Goal: Book appointment/travel/reservation

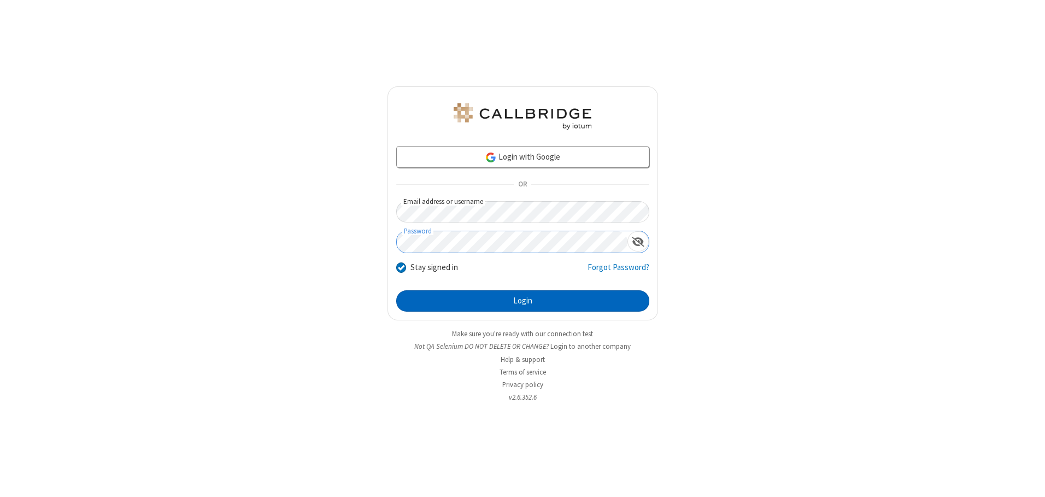
click at [523, 301] on button "Login" at bounding box center [522, 301] width 253 height 22
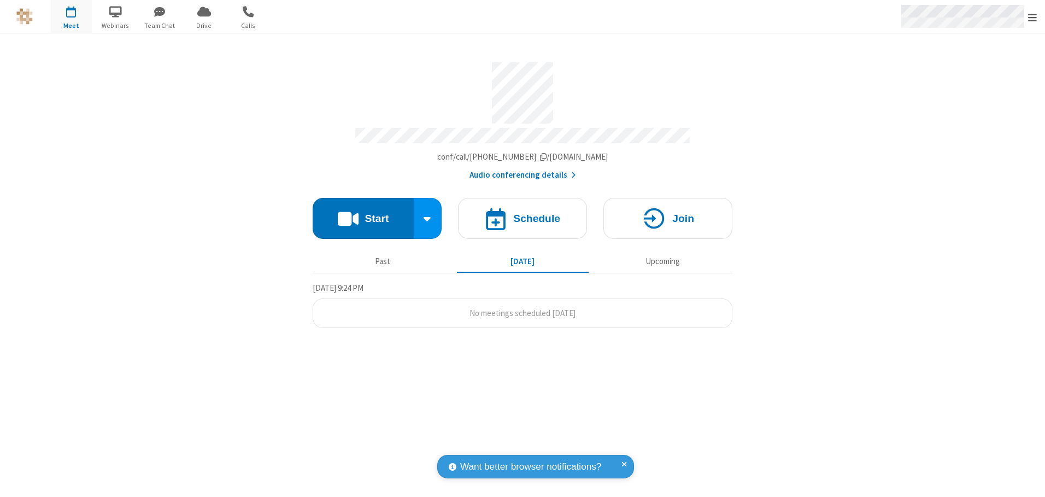
click at [1032, 17] on span "Open menu" at bounding box center [1032, 17] width 9 height 11
click at [71, 16] on span "button" at bounding box center [71, 11] width 41 height 19
click at [523, 214] on h4 "Schedule" at bounding box center [536, 218] width 47 height 10
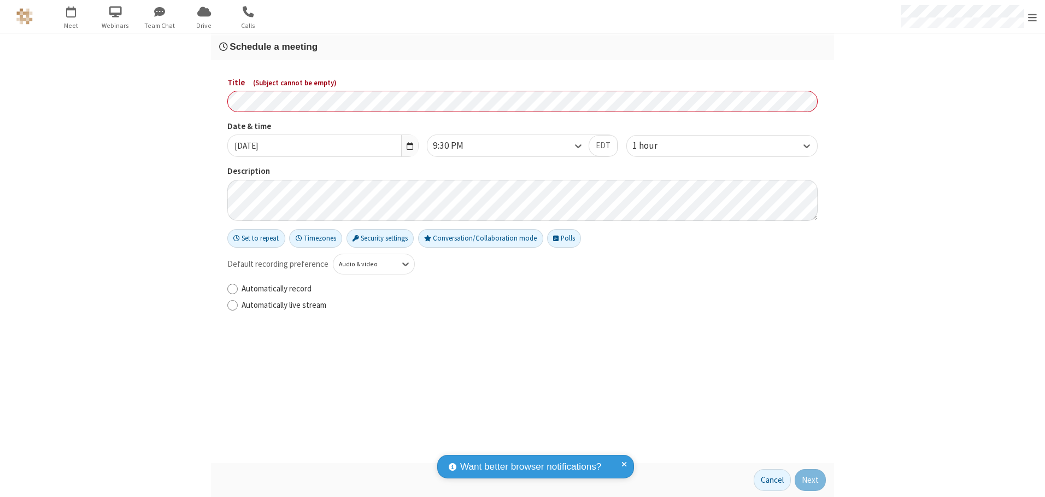
click at [523, 46] on h3 "Schedule a meeting" at bounding box center [522, 47] width 607 height 10
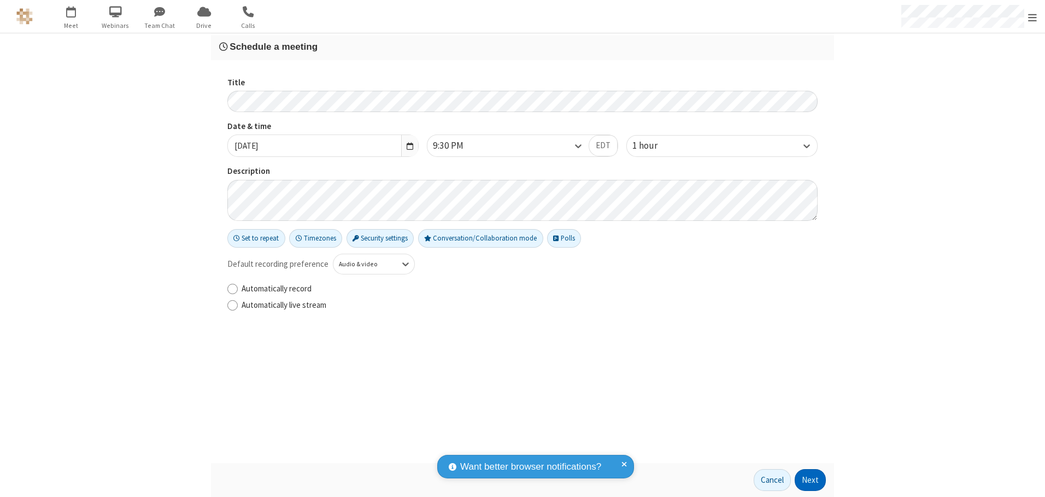
click at [811, 480] on button "Next" at bounding box center [810, 480] width 31 height 22
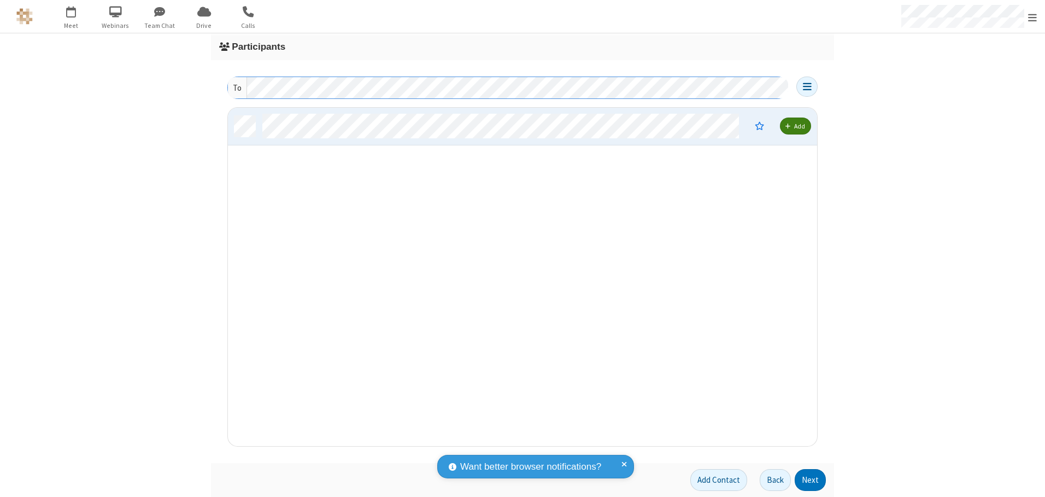
scroll to position [330, 581]
click at [811, 480] on button "Next" at bounding box center [810, 480] width 31 height 22
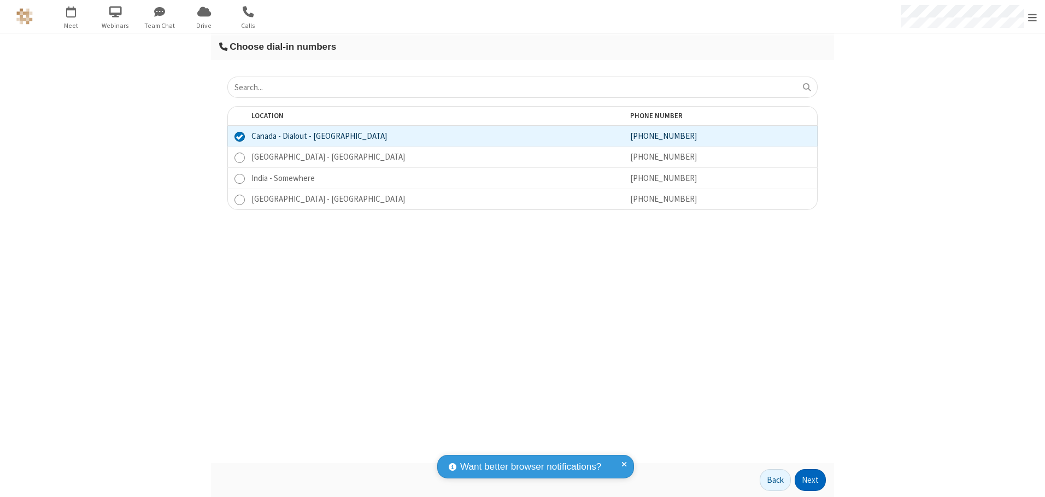
click at [811, 480] on button "Next" at bounding box center [810, 480] width 31 height 22
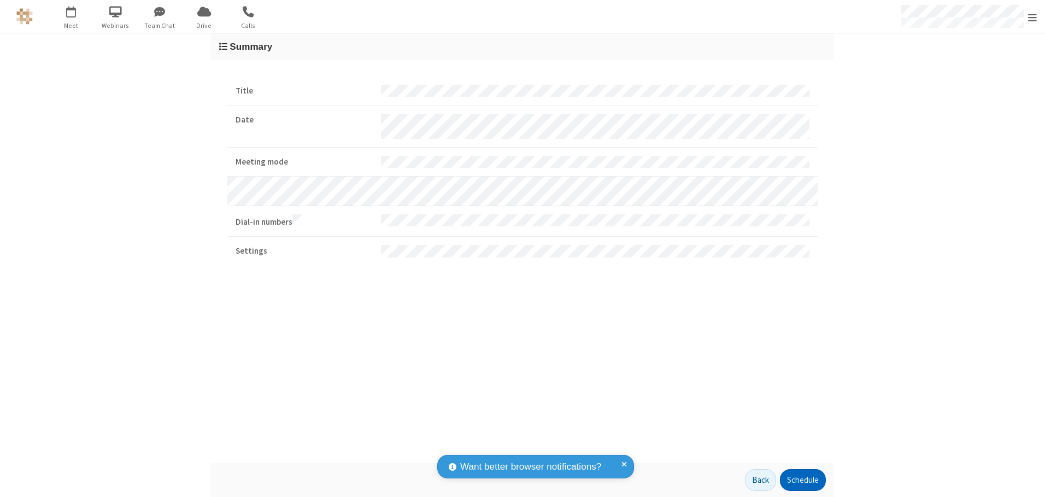
click at [802, 480] on button "Schedule" at bounding box center [803, 480] width 46 height 22
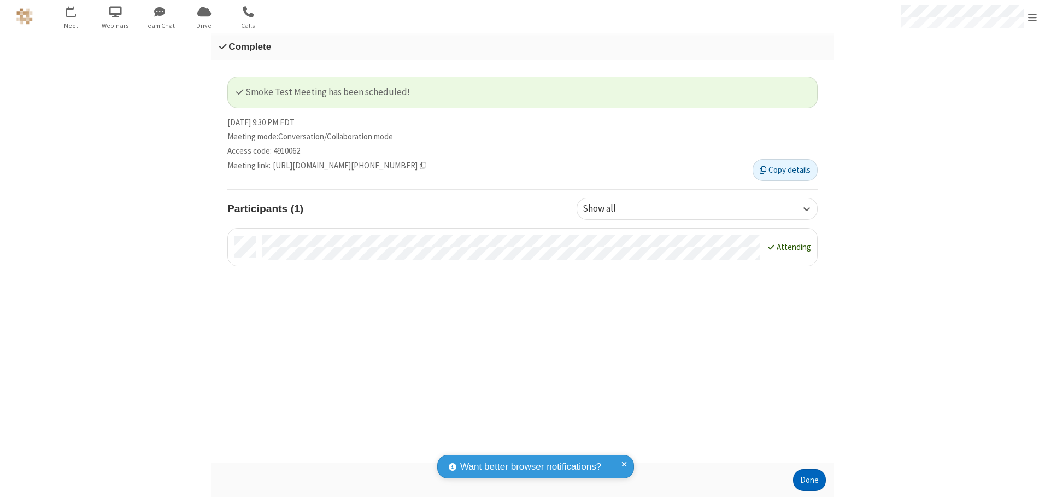
click at [809, 480] on button "Done" at bounding box center [809, 480] width 33 height 22
